Goal: Task Accomplishment & Management: Manage account settings

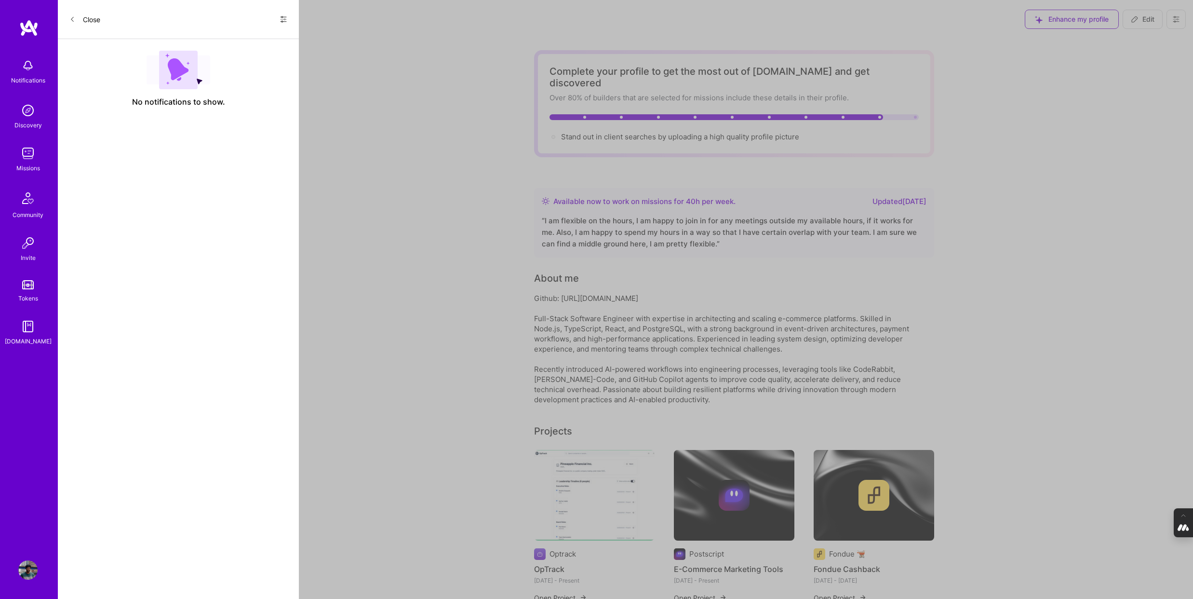
click at [284, 19] on icon at bounding box center [284, 19] width 8 height 8
click at [241, 37] on span "Show all notifications" at bounding box center [215, 40] width 67 height 10
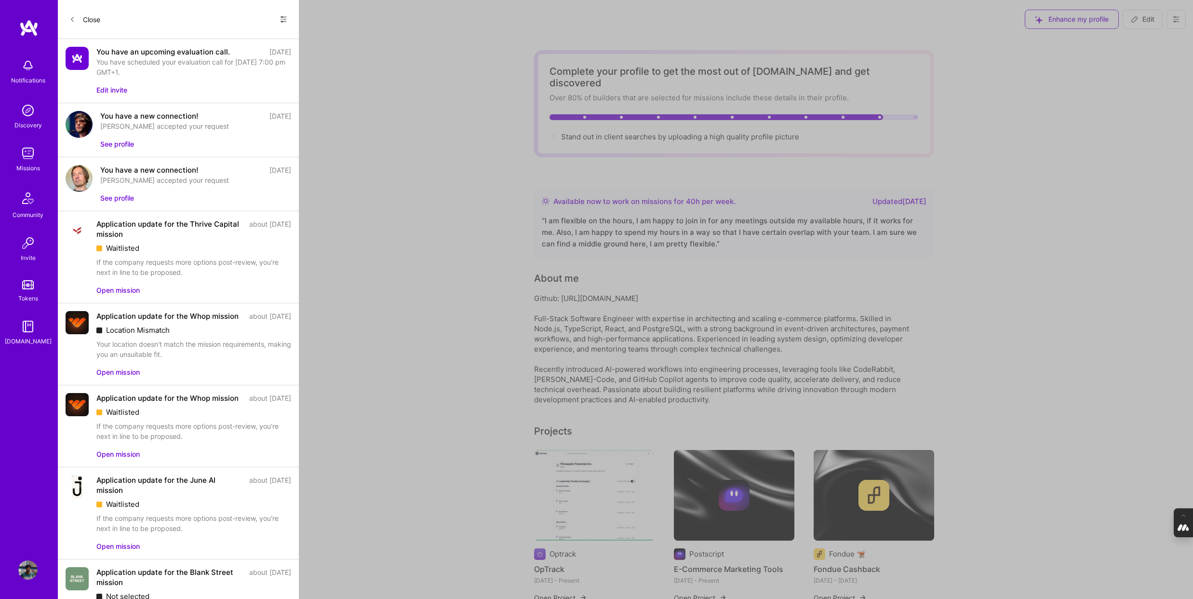
click at [111, 91] on button "Edit invite" at bounding box center [111, 90] width 31 height 10
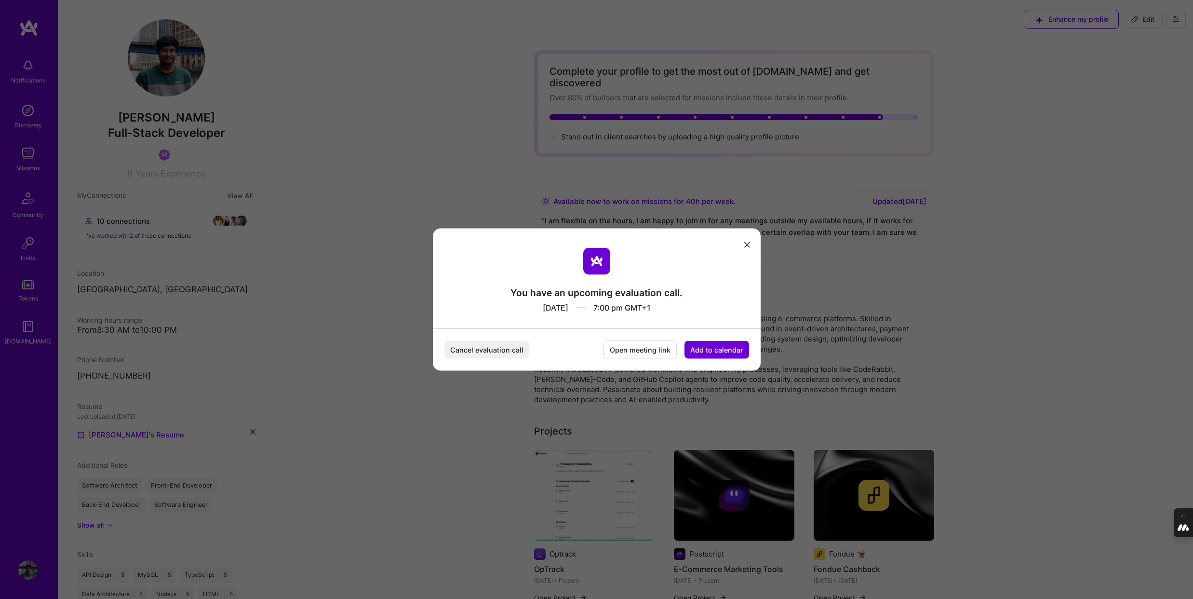
click at [722, 349] on button "Add to calendar" at bounding box center [716, 350] width 65 height 18
click at [721, 276] on div "Google Calendar" at bounding box center [705, 276] width 80 height 19
click at [746, 245] on icon "modal" at bounding box center [747, 244] width 6 height 6
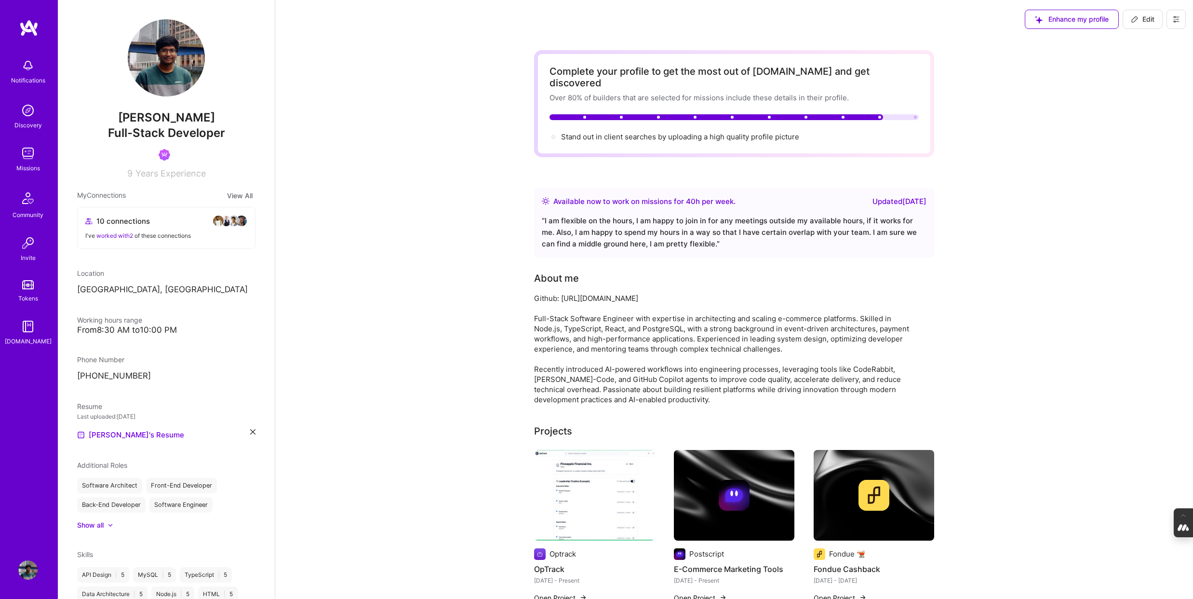
click at [1175, 16] on icon at bounding box center [1176, 19] width 6 height 6
click at [1152, 92] on button "Log Out" at bounding box center [1149, 90] width 72 height 25
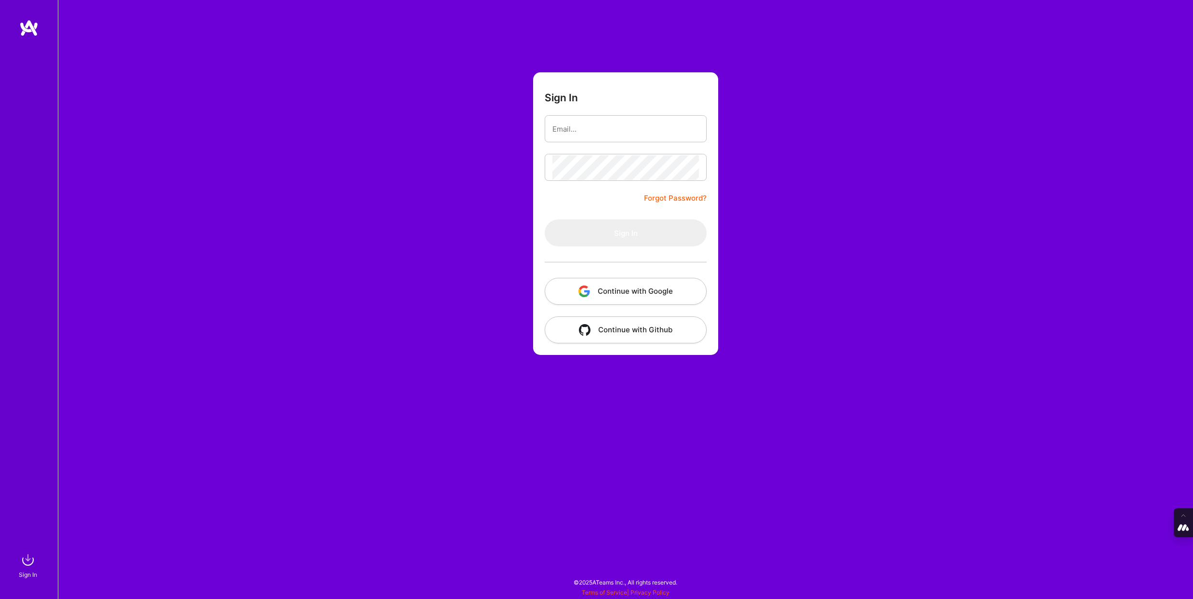
type input "[PERSON_NAME][EMAIL_ADDRESS][DOMAIN_NAME]"
click at [643, 285] on button "Continue with Google" at bounding box center [626, 291] width 162 height 27
